Goal: Find specific page/section: Find specific page/section

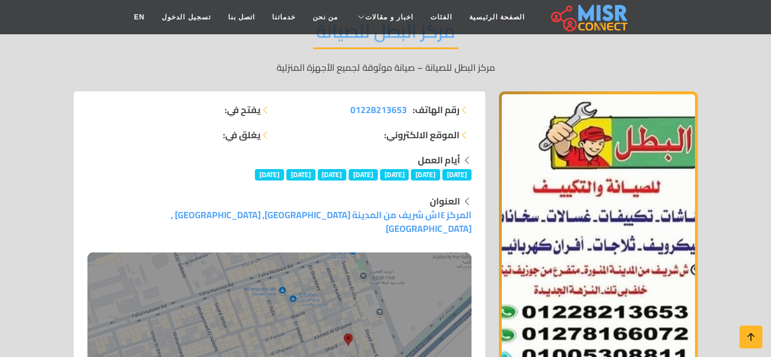
scroll to position [286, 0]
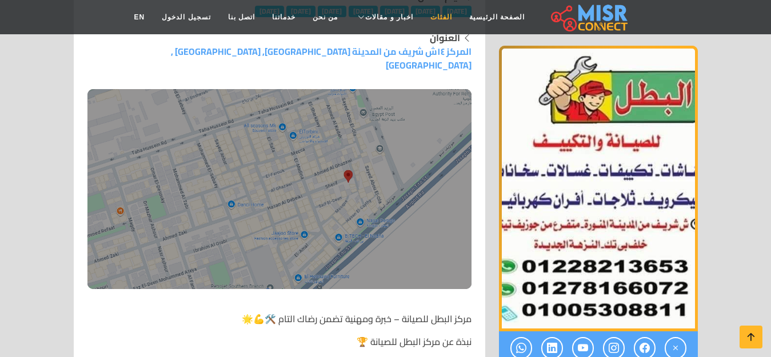
click at [434, 21] on link "الفئات" at bounding box center [441, 17] width 39 height 22
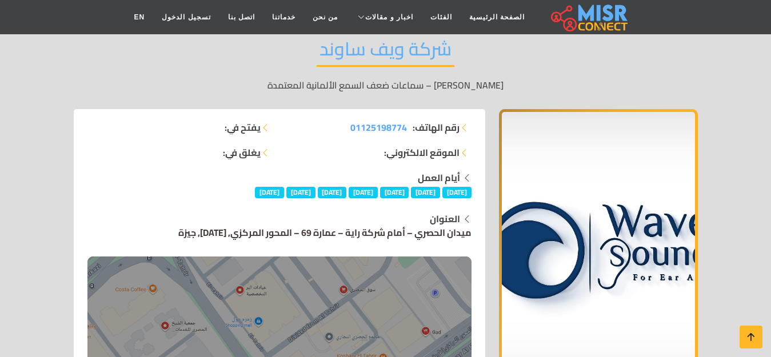
scroll to position [188, 0]
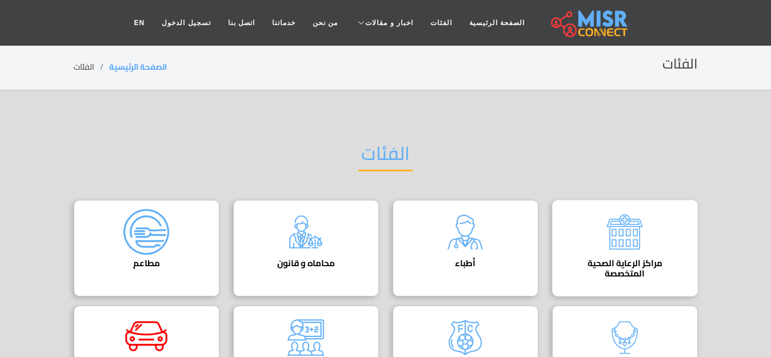
click at [609, 228] on img at bounding box center [625, 232] width 46 height 46
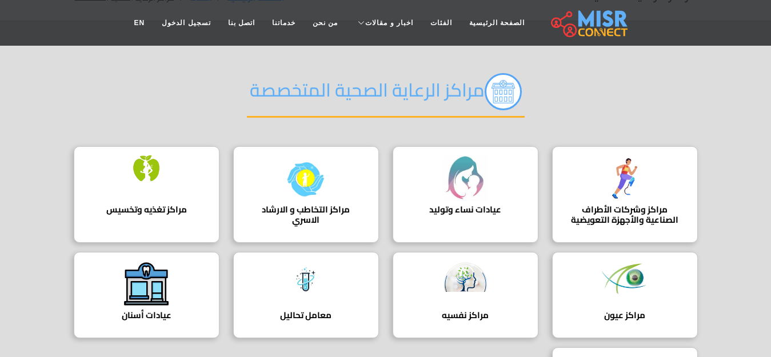
scroll to position [172, 0]
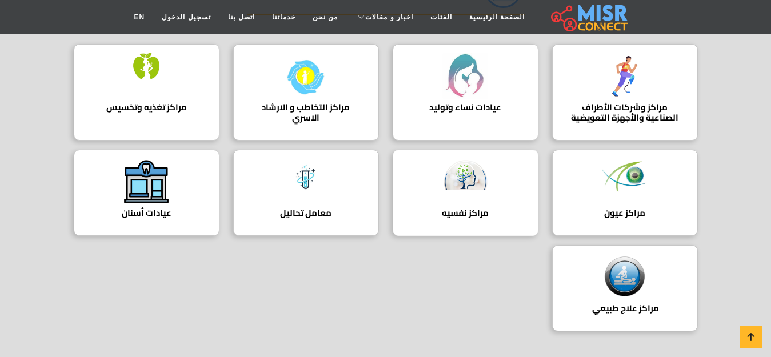
click at [475, 187] on img at bounding box center [465, 174] width 46 height 31
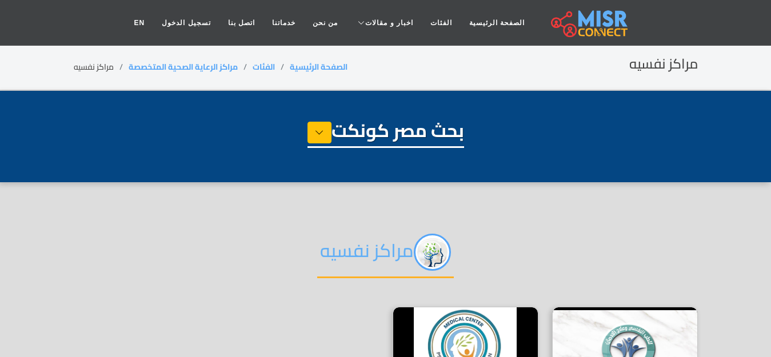
select select "**********"
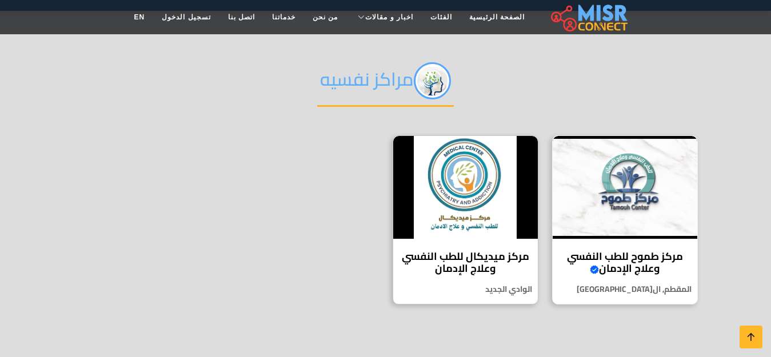
click at [617, 242] on div "مركز طموح للطب النفسي وعلاج الإدمان Verified account مركز طموح لعلاج الإدمان يق…" at bounding box center [625, 219] width 146 height 169
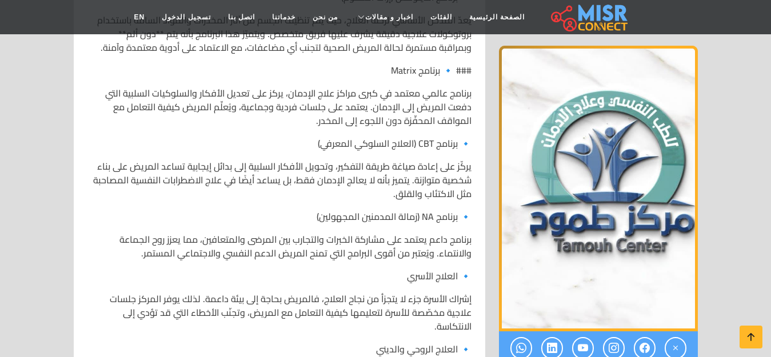
scroll to position [2463, 0]
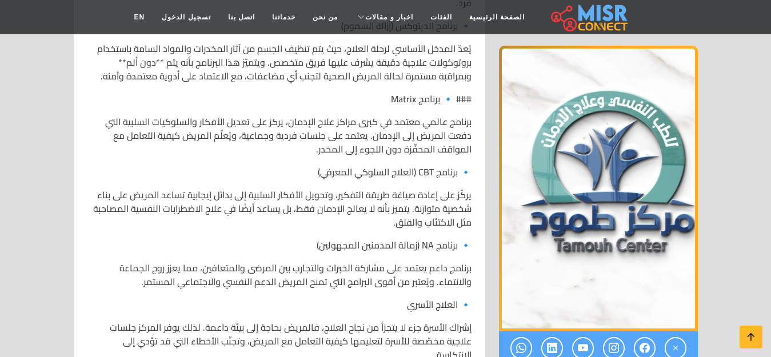
drag, startPoint x: 752, startPoint y: 107, endPoint x: 751, endPoint y: 85, distance: 22.3
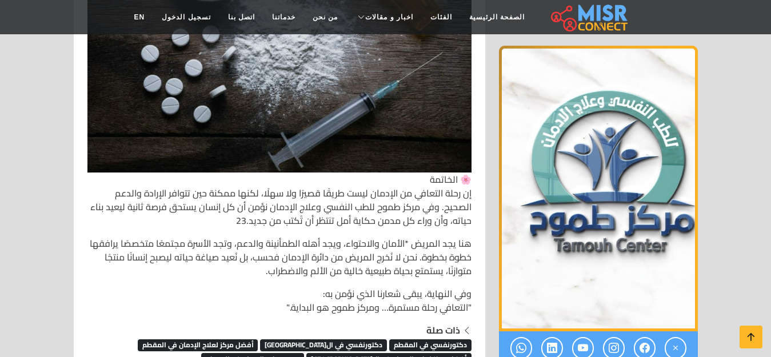
scroll to position [7210, 0]
